Goal: Find specific page/section: Find specific page/section

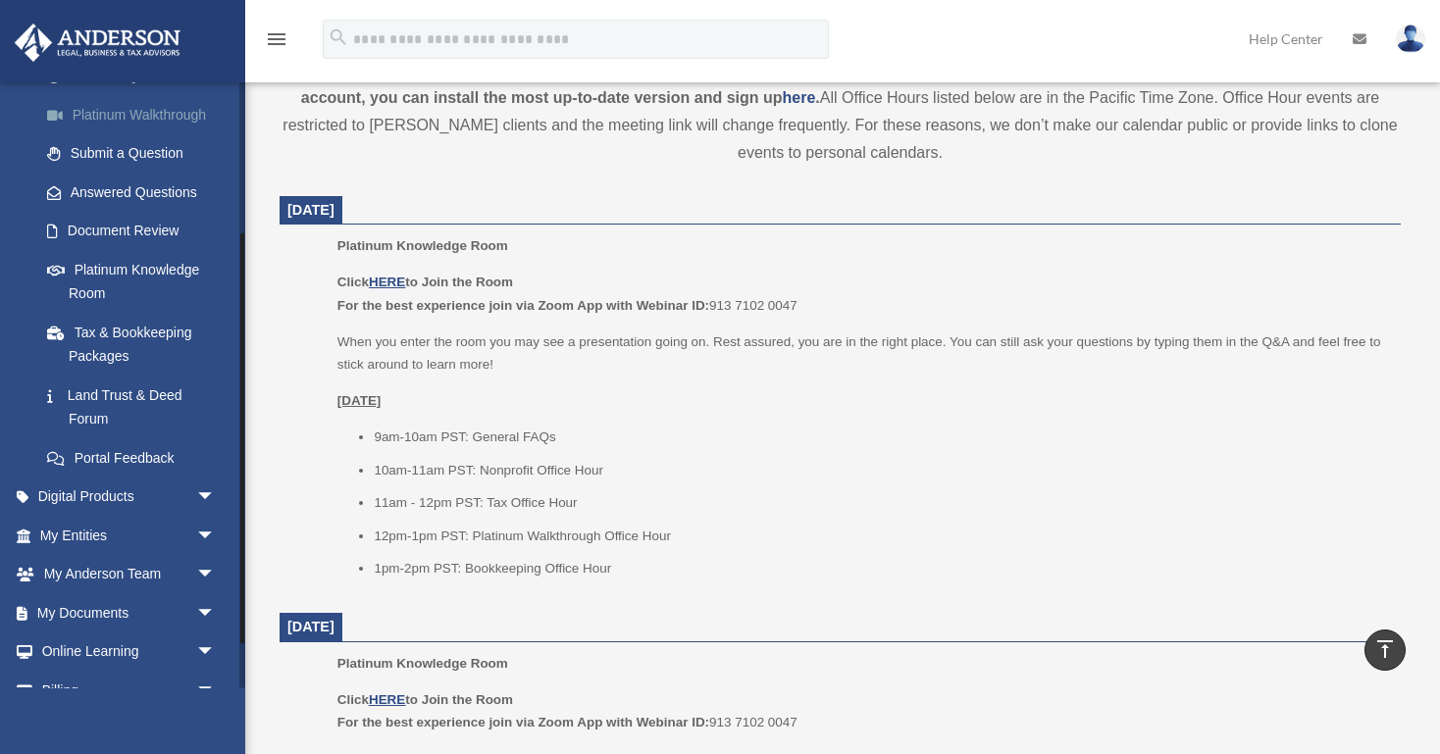
scroll to position [226, 0]
click at [32, 524] on link "My Entities arrow_drop_down" at bounding box center [129, 534] width 231 height 39
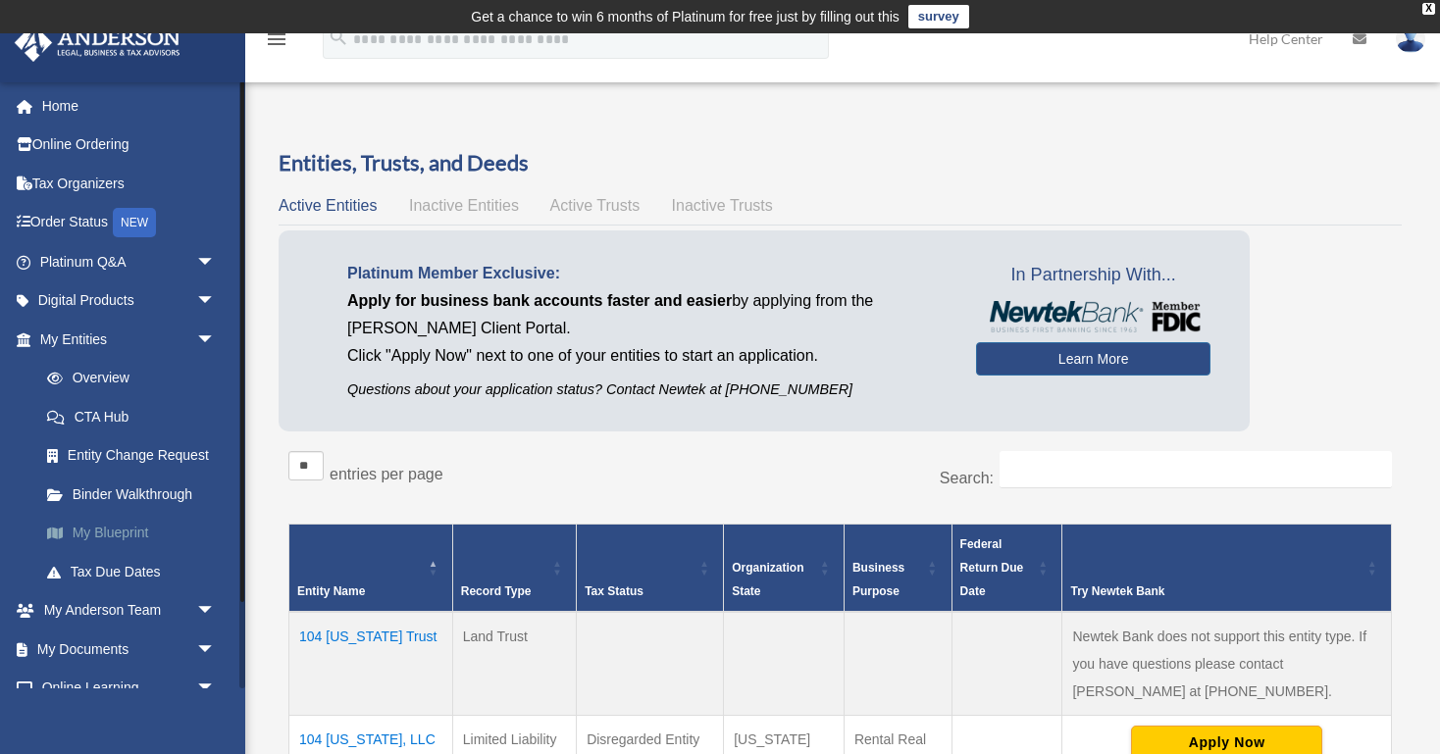
click at [135, 534] on link "My Blueprint" at bounding box center [136, 533] width 218 height 39
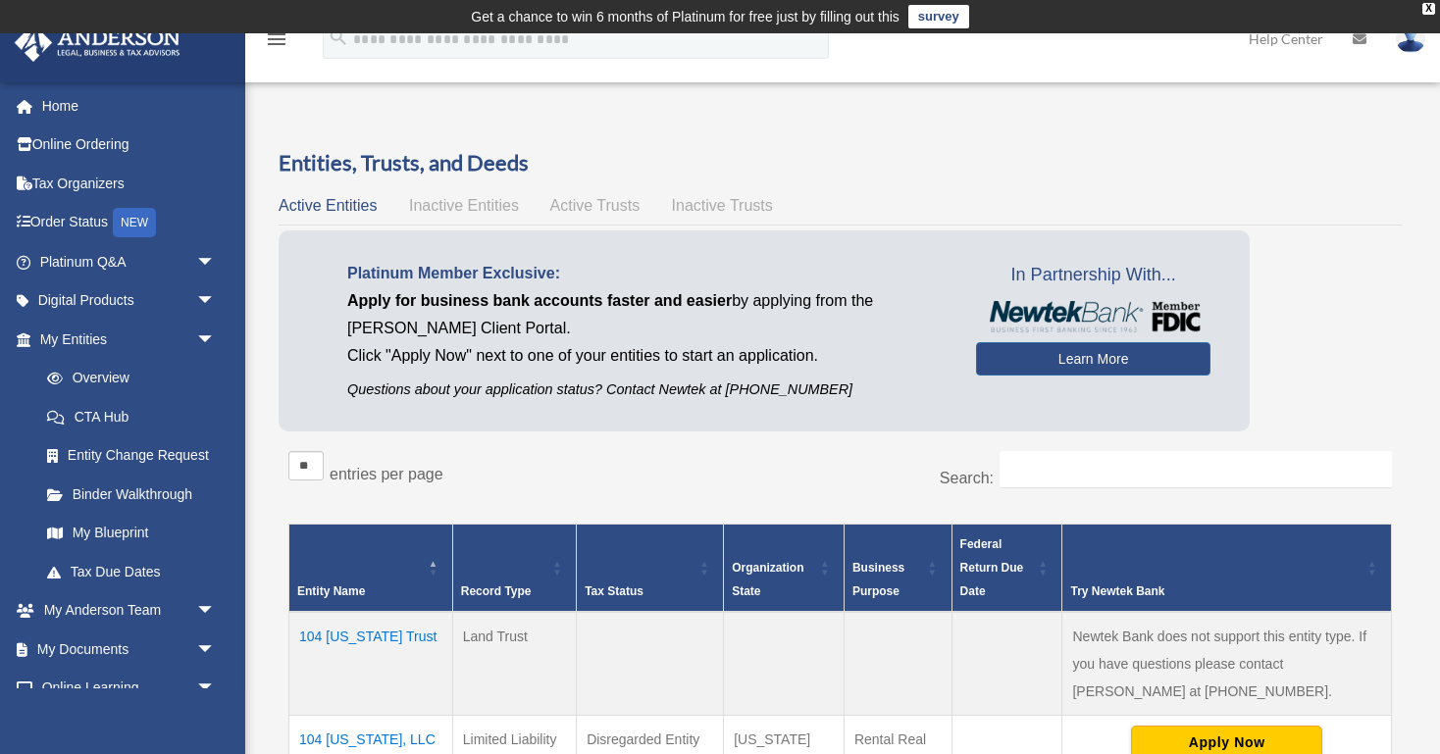
scroll to position [22, 0]
